Goal: Find specific page/section: Find specific page/section

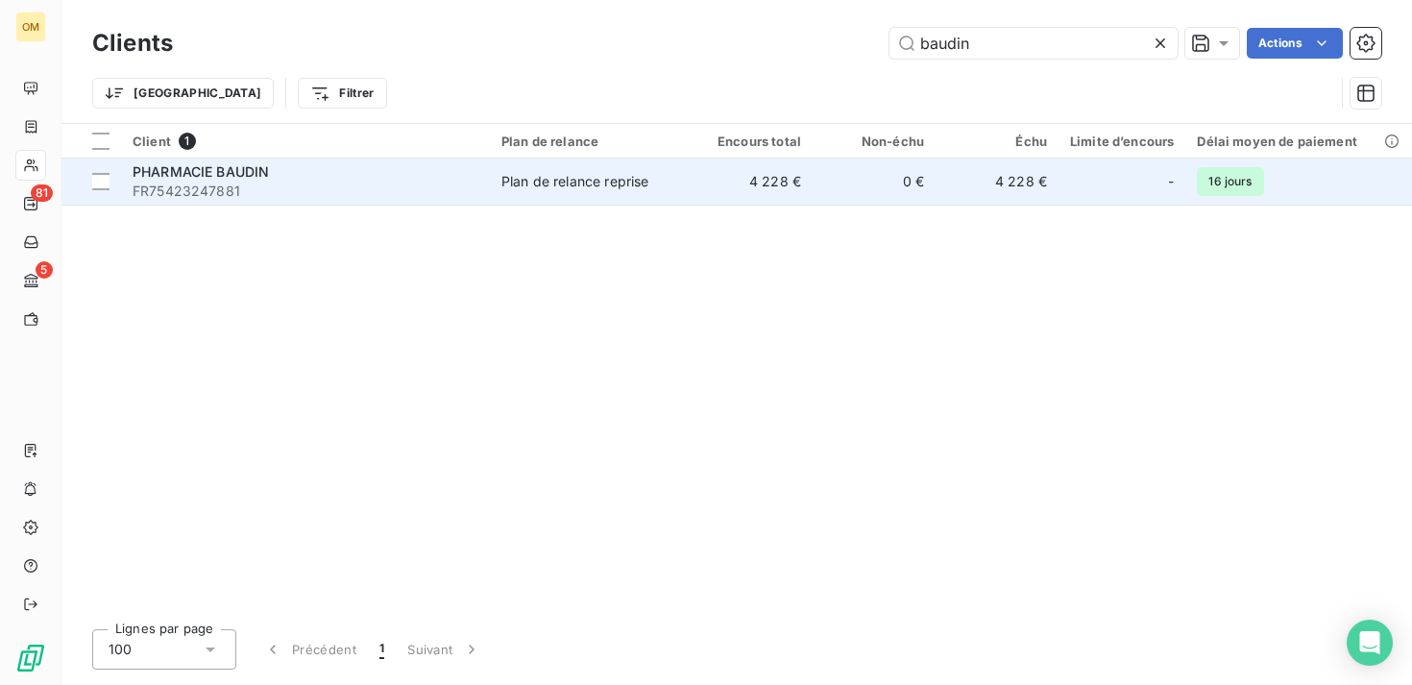
click at [698, 194] on td "4 228 €" at bounding box center [751, 182] width 123 height 46
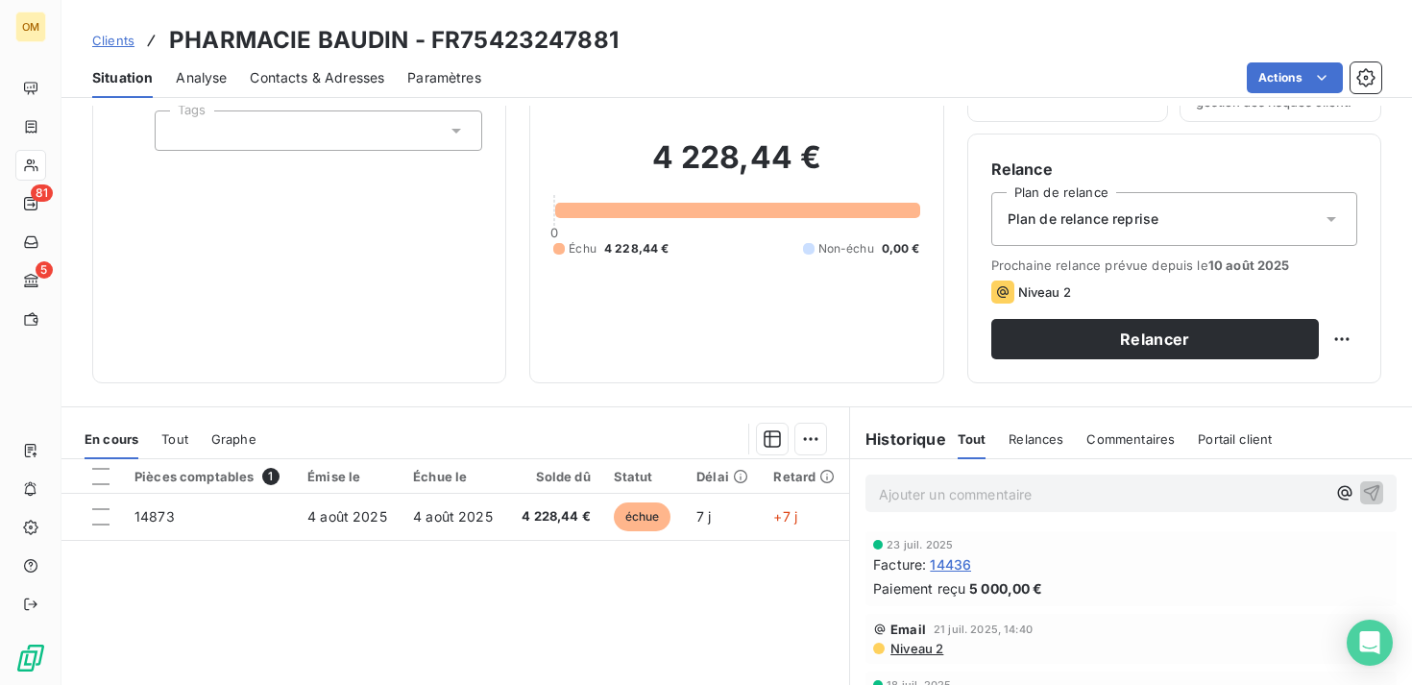
scroll to position [330, 0]
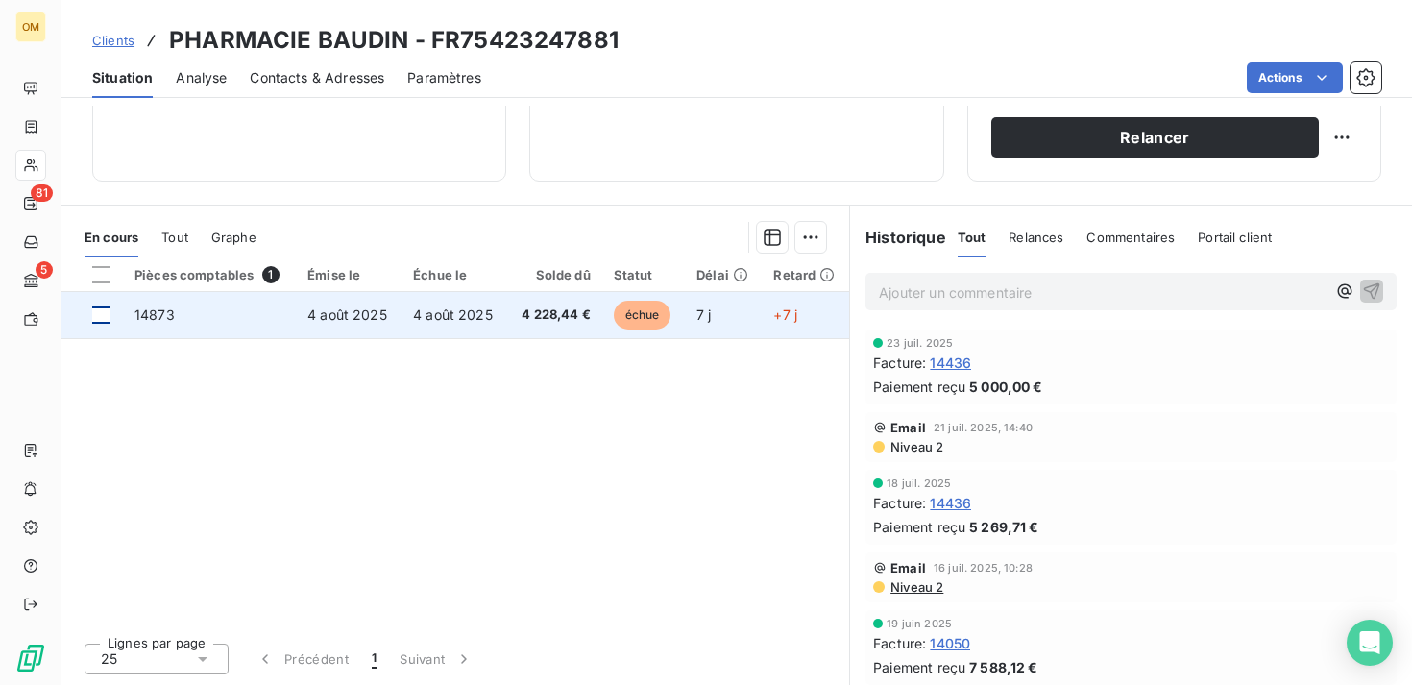
click at [96, 316] on div at bounding box center [100, 314] width 17 height 17
click at [87, 313] on td at bounding box center [91, 315] width 61 height 46
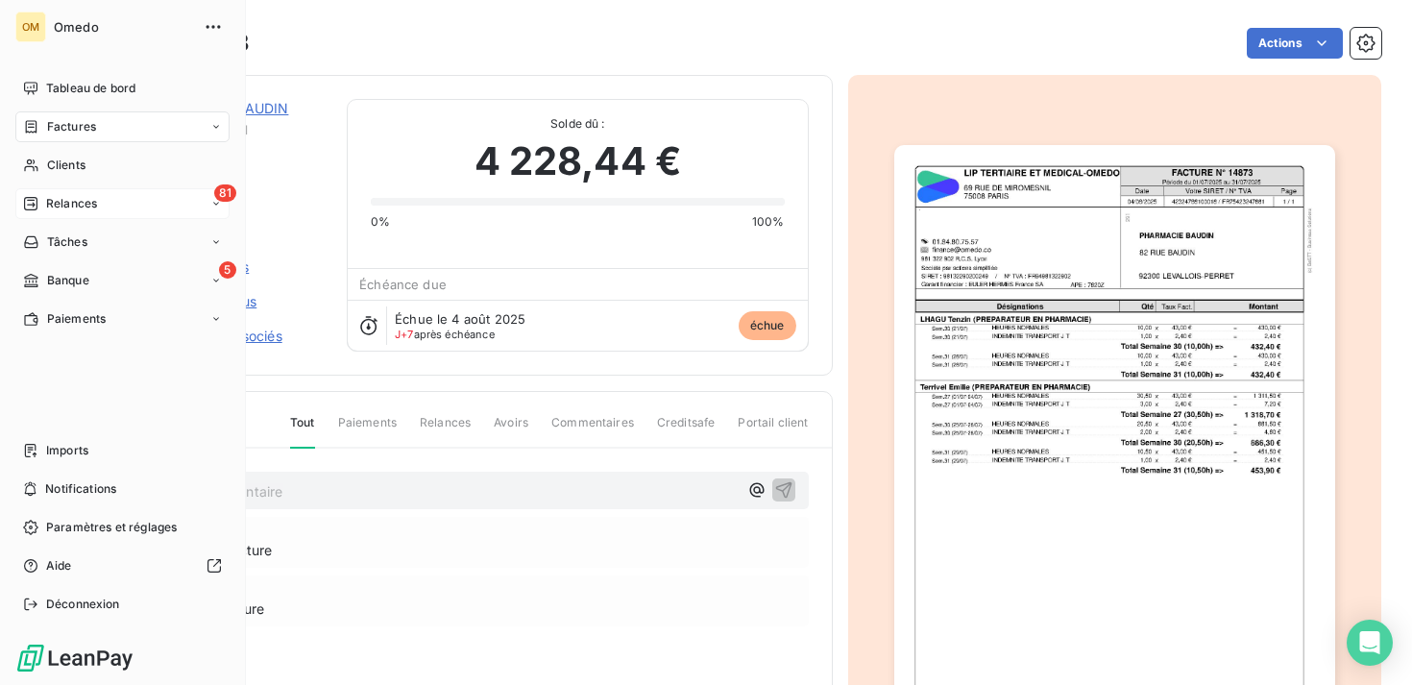
click at [124, 202] on div "81 Relances" at bounding box center [122, 203] width 214 height 31
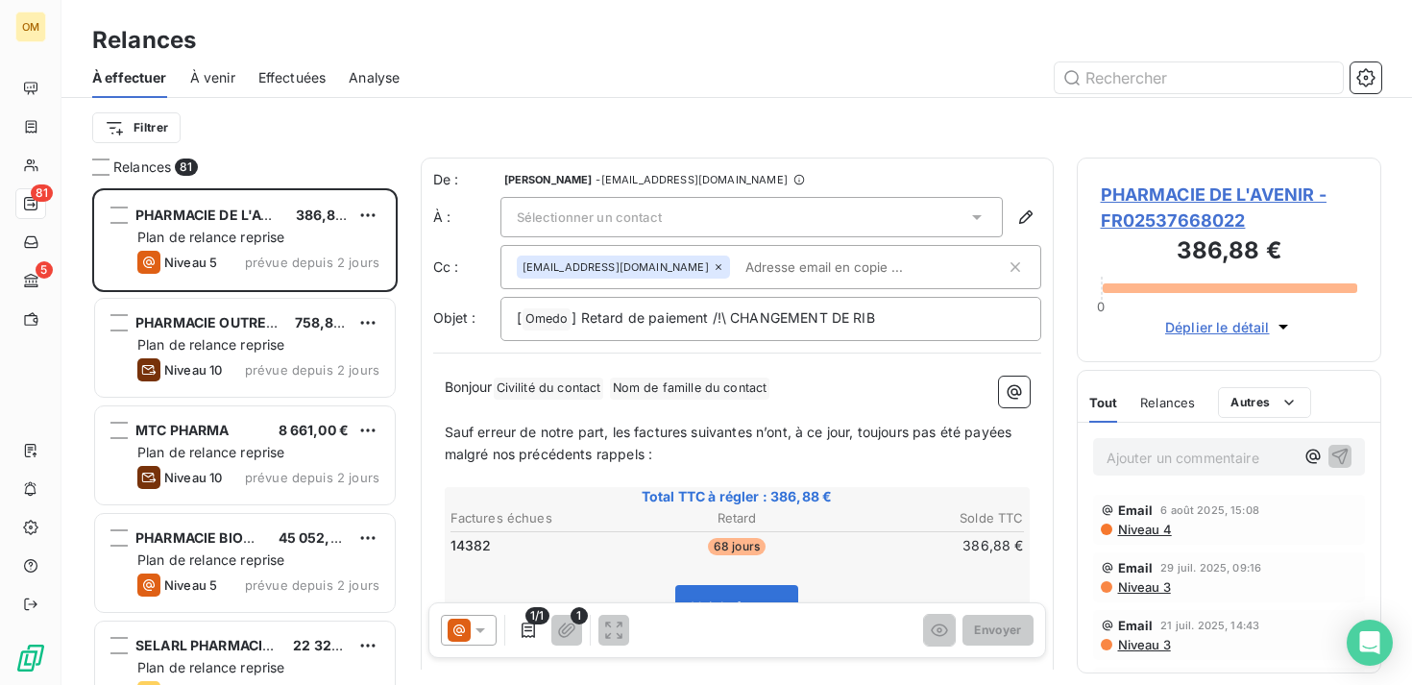
scroll to position [497, 305]
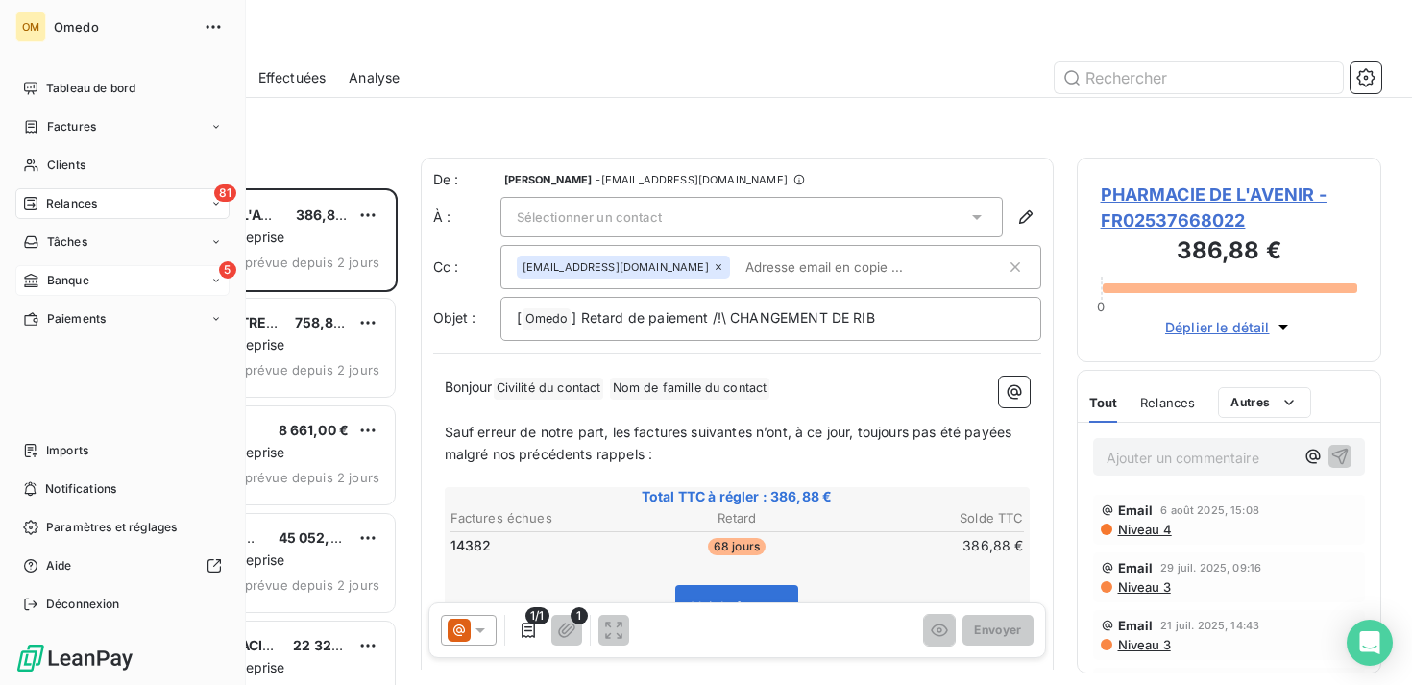
click at [75, 287] on span "Banque" at bounding box center [68, 280] width 42 height 17
